Goal: Task Accomplishment & Management: Manage account settings

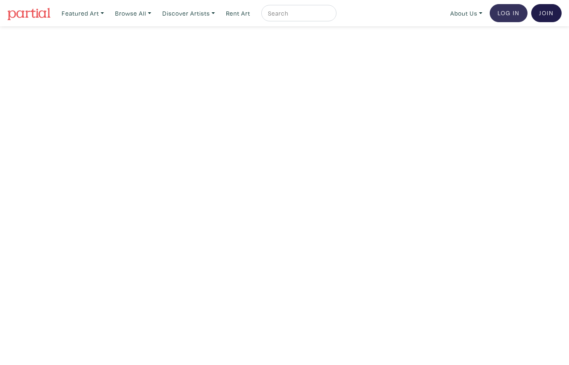
click at [503, 11] on link "Log In" at bounding box center [509, 13] width 38 height 18
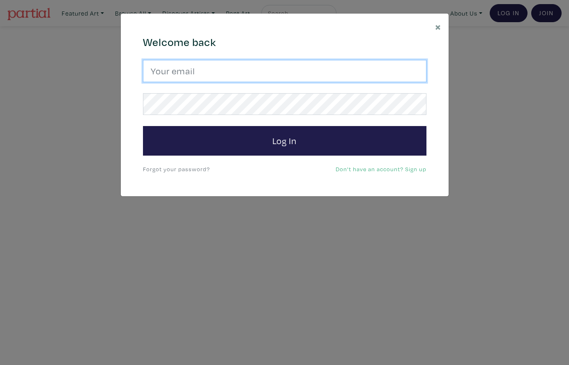
type input "[EMAIL_ADDRESS][DOMAIN_NAME]"
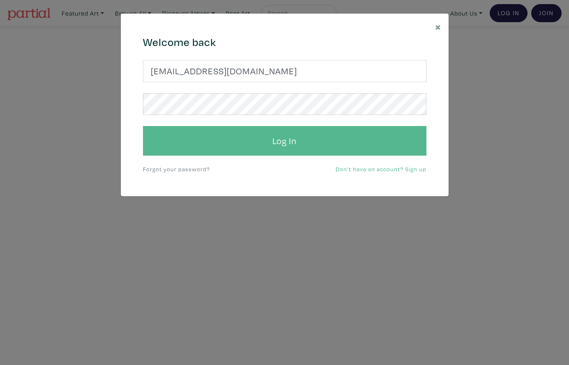
click at [220, 136] on button "Log In" at bounding box center [284, 141] width 283 height 30
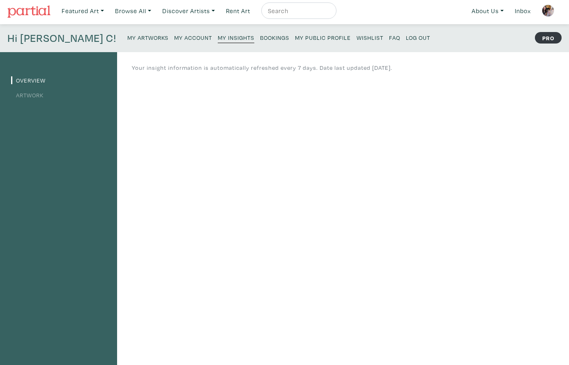
scroll to position [13, 0]
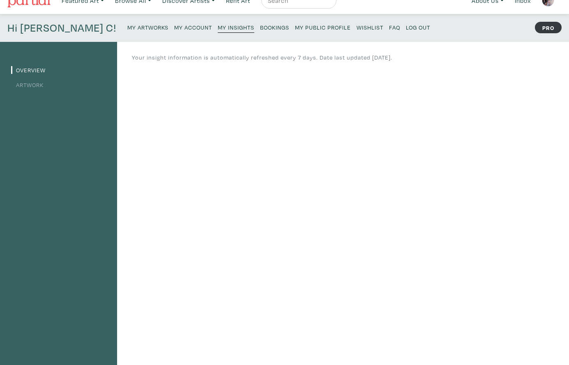
click at [127, 28] on small "My Artworks" at bounding box center [147, 27] width 41 height 8
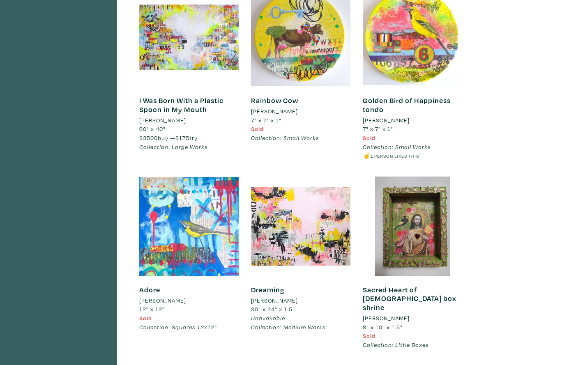
scroll to position [10316, 0]
